Goal: Information Seeking & Learning: Learn about a topic

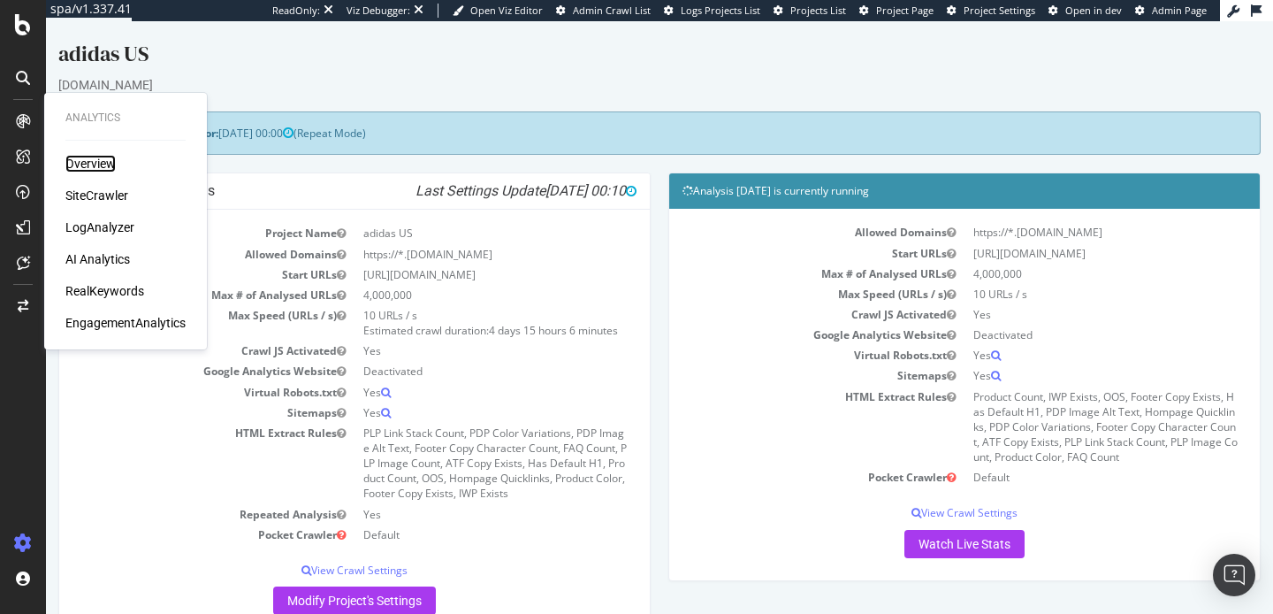
click at [99, 155] on div "Overview" at bounding box center [90, 164] width 50 height 18
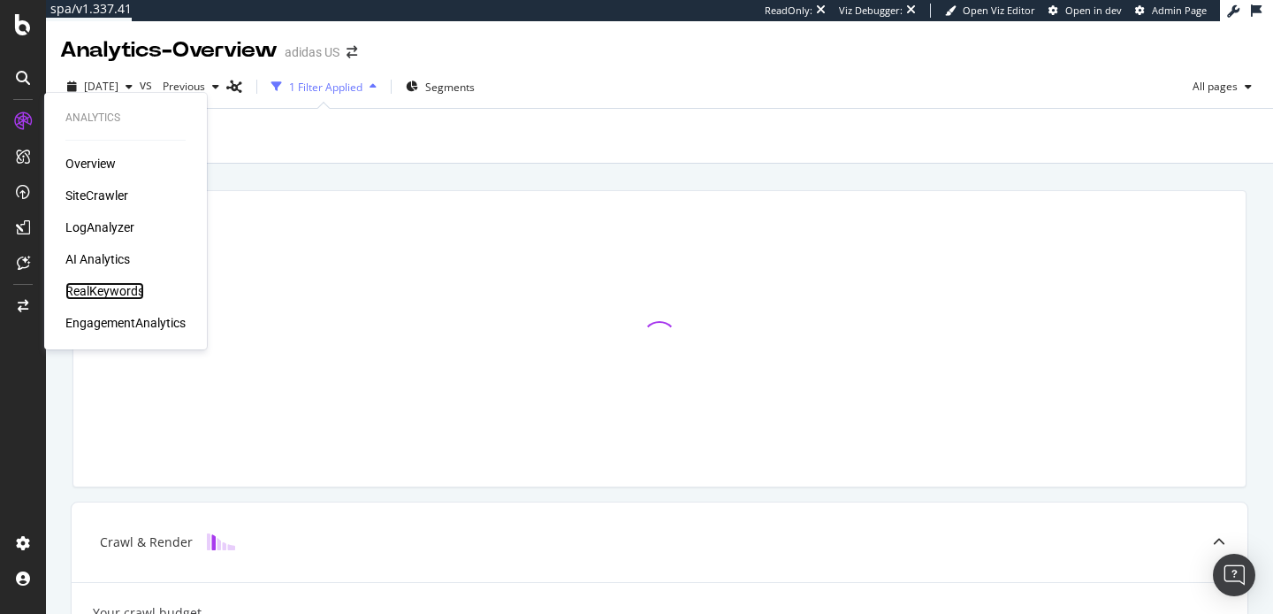
click at [88, 292] on div "RealKeywords" at bounding box center [104, 291] width 79 height 18
